Goal: Task Accomplishment & Management: Complete application form

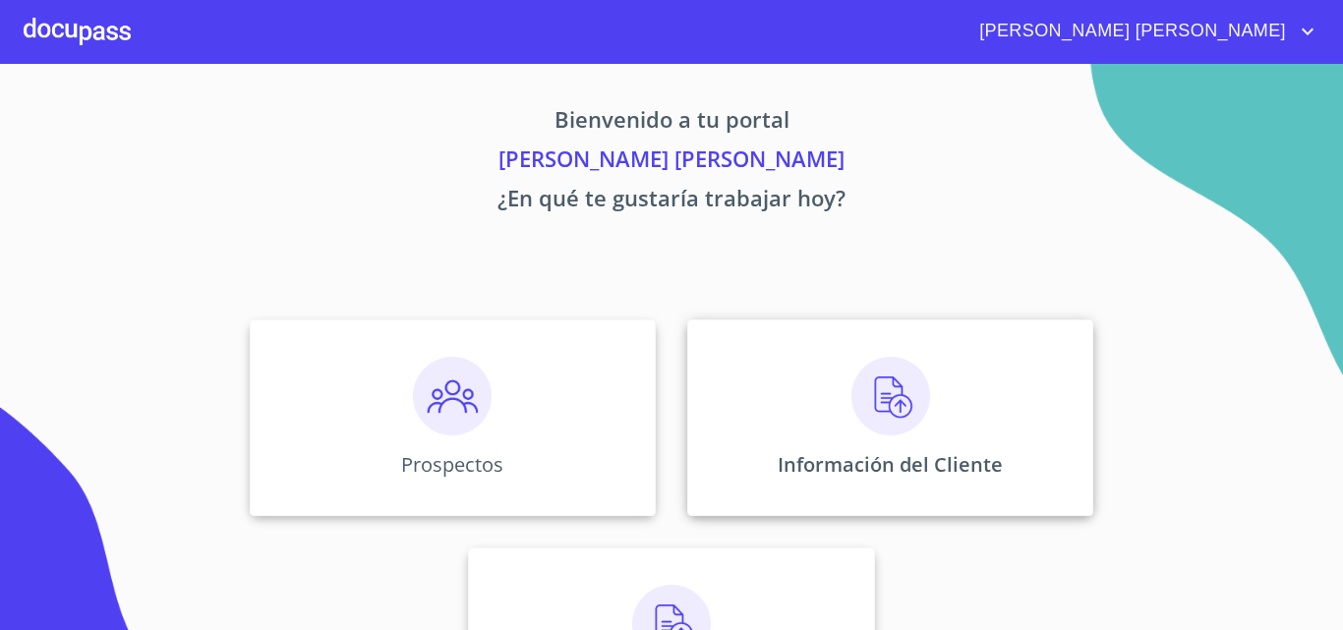
click at [874, 393] on img at bounding box center [890, 396] width 79 height 79
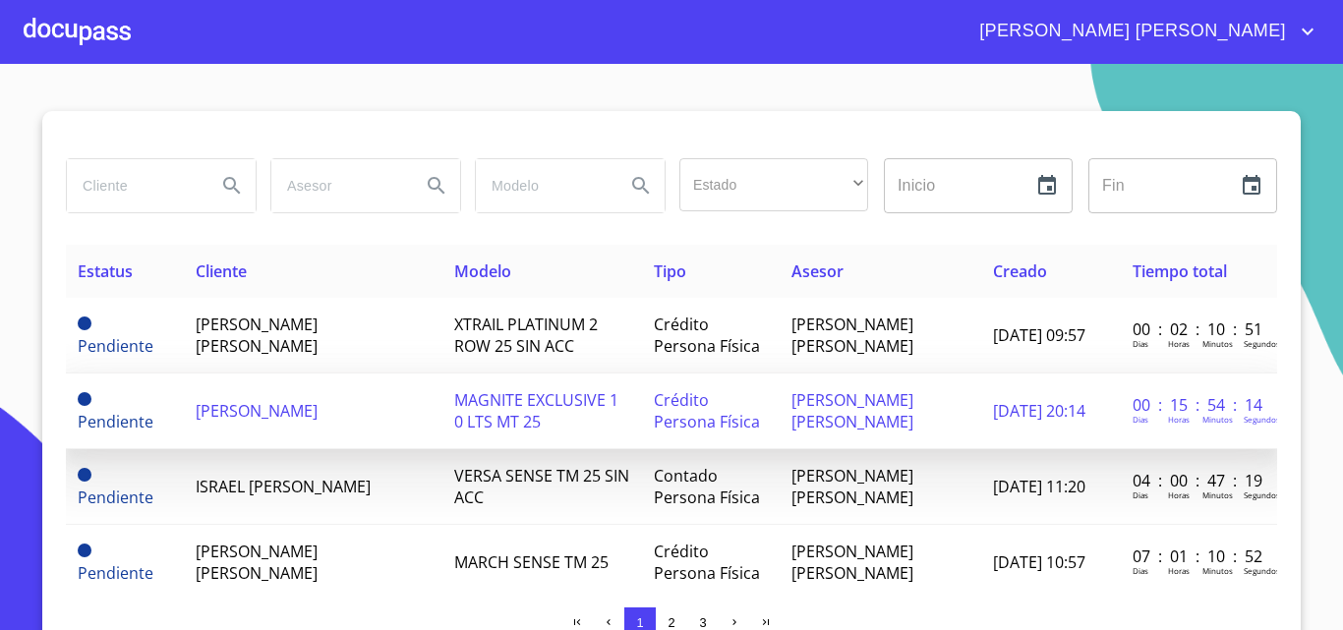
click at [184, 401] on td "[PERSON_NAME]" at bounding box center [313, 411] width 258 height 76
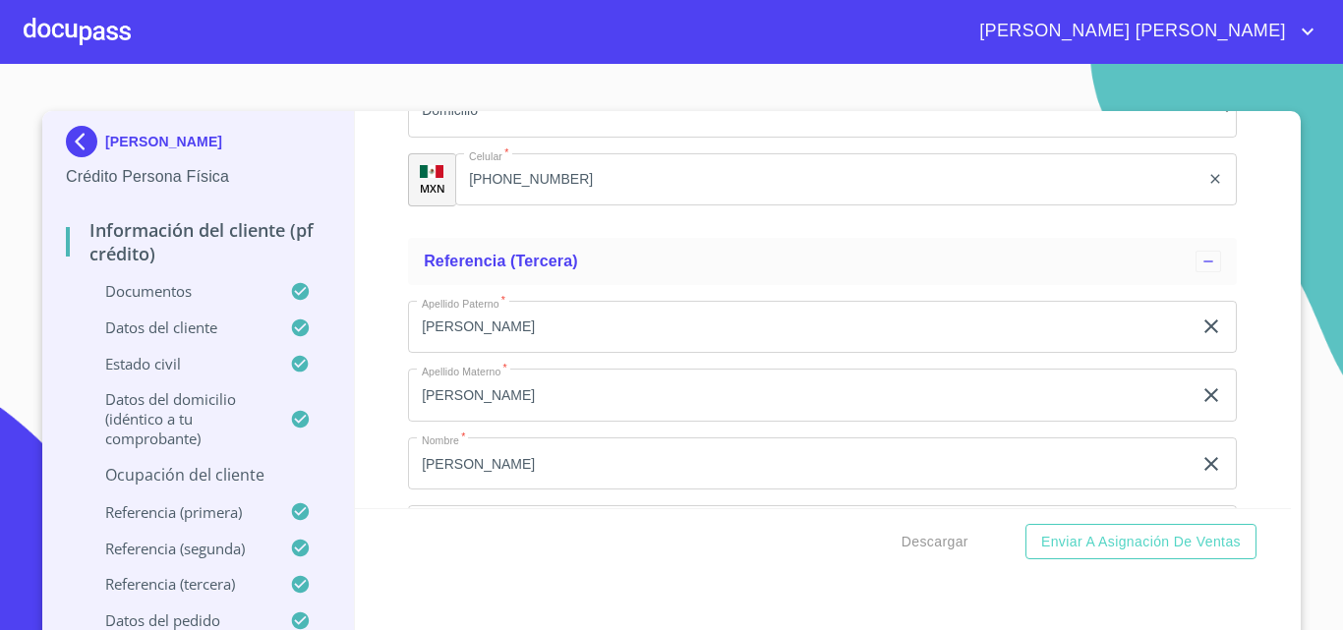
scroll to position [8747, 0]
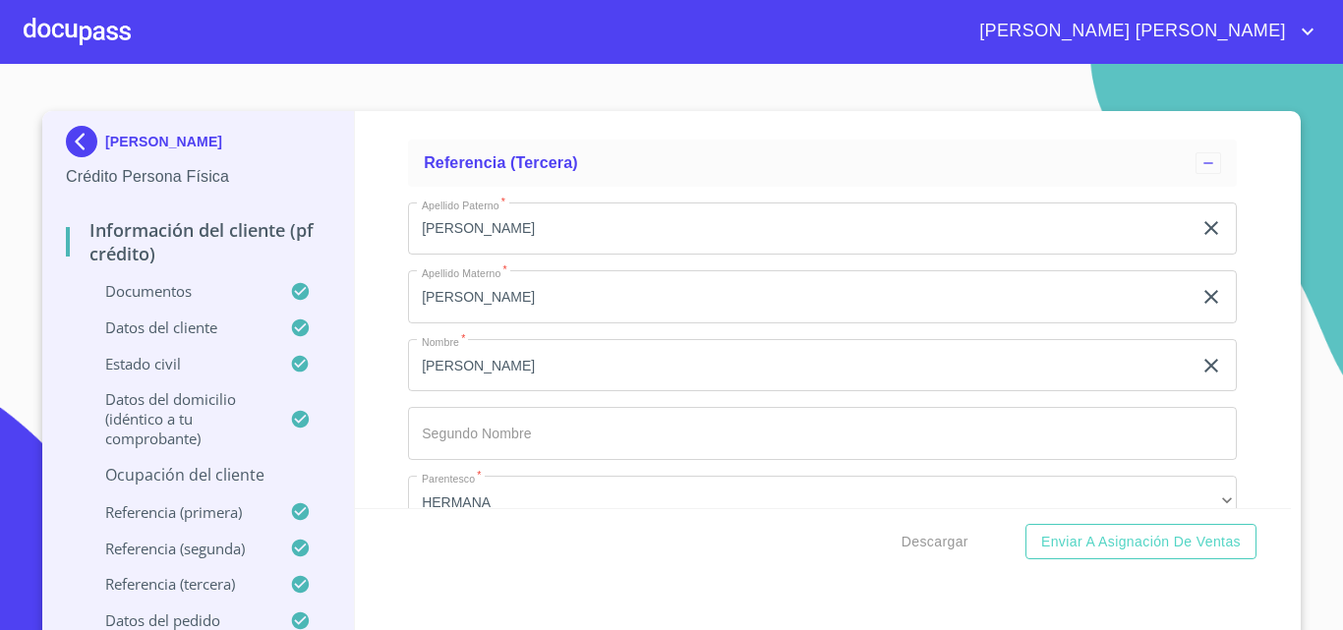
click at [123, 52] on div at bounding box center [77, 31] width 107 height 63
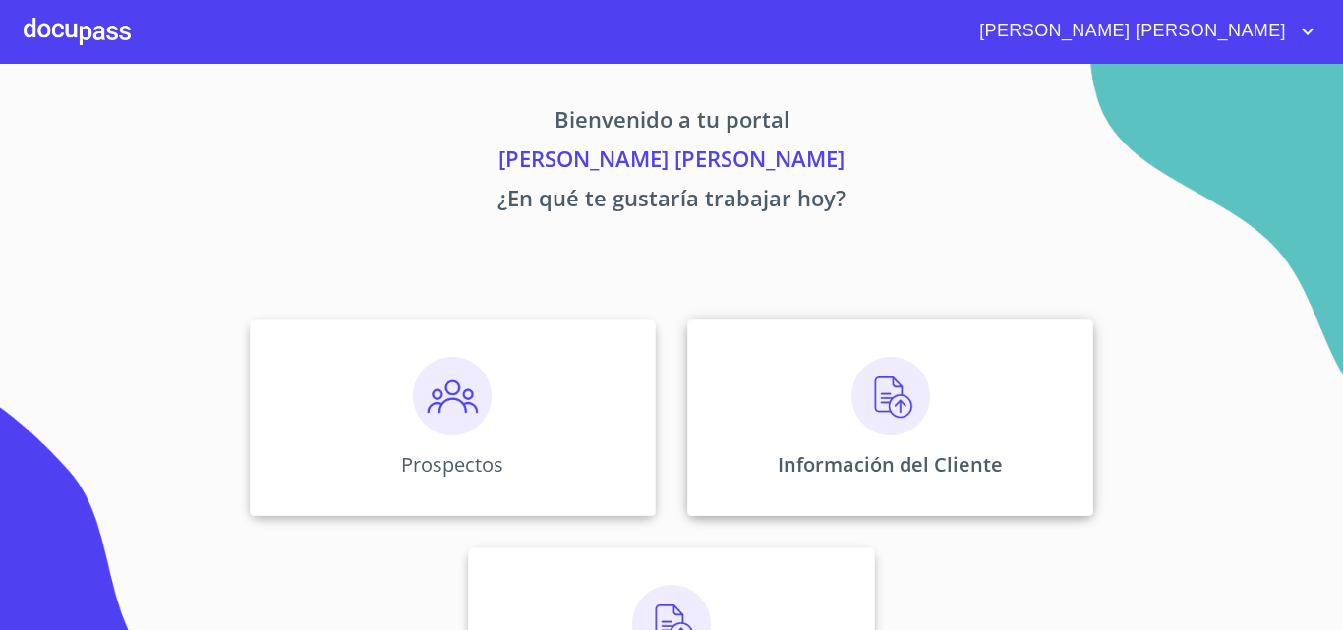
click at [859, 410] on img at bounding box center [890, 396] width 79 height 79
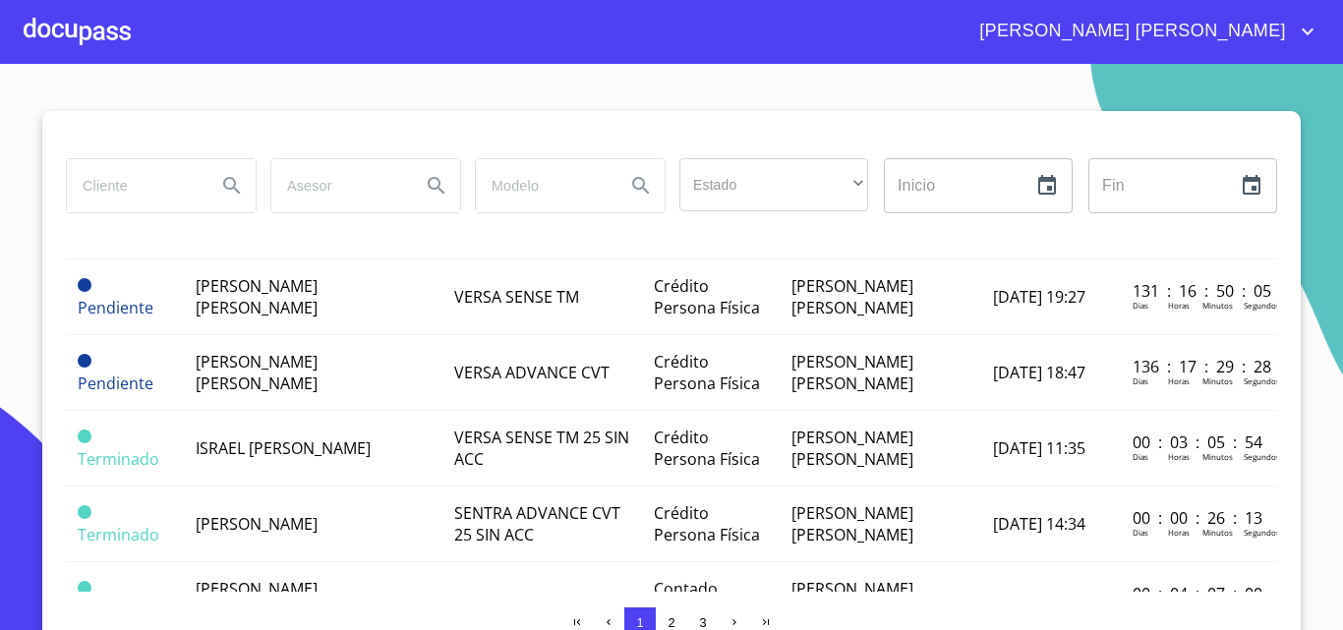
scroll to position [688, 0]
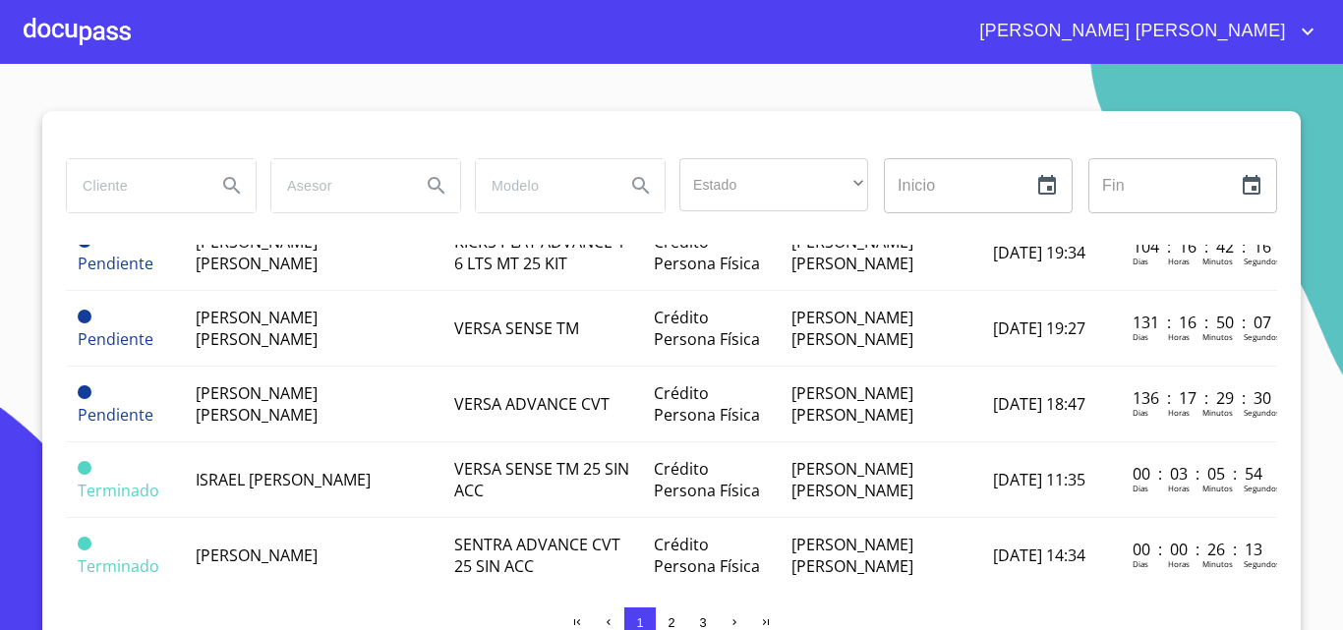
click at [67, 39] on div at bounding box center [77, 31] width 107 height 63
